Goal: Information Seeking & Learning: Learn about a topic

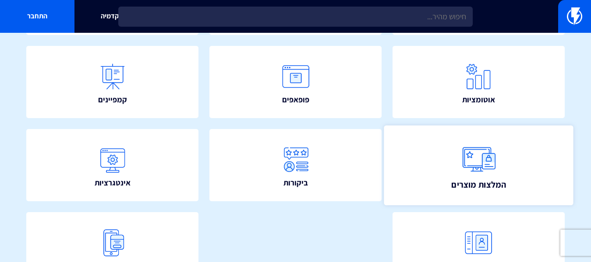
scroll to position [175, 0]
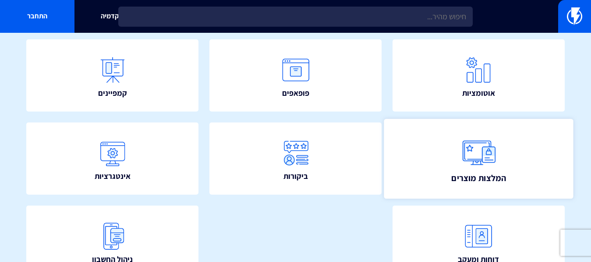
click at [467, 173] on span "המלצות מוצרים" at bounding box center [478, 178] width 54 height 12
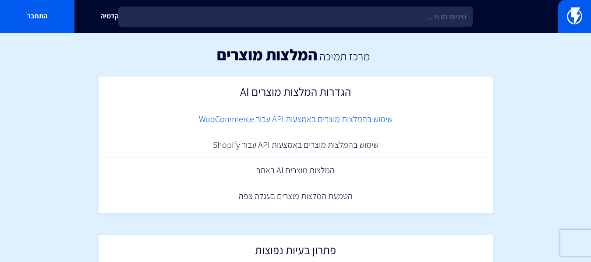
click at [300, 119] on link "שימוש בהמלצות מוצרים באמצעות API עבור WooCommerce" at bounding box center [296, 119] width 386 height 26
